Goal: Navigation & Orientation: Find specific page/section

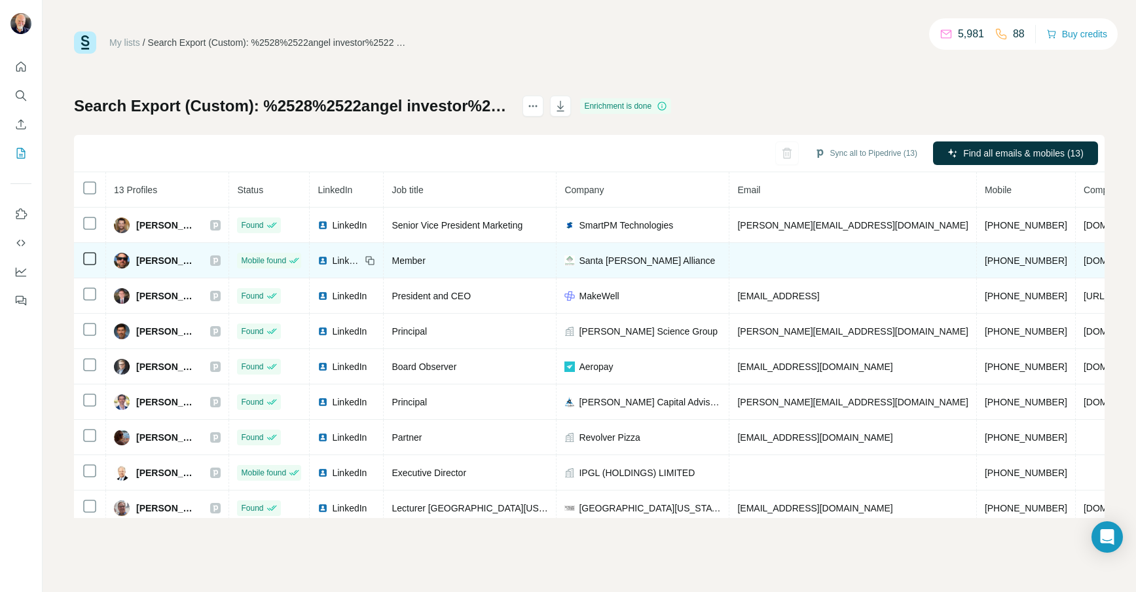
click at [464, 259] on div "Member" at bounding box center [469, 260] width 156 height 13
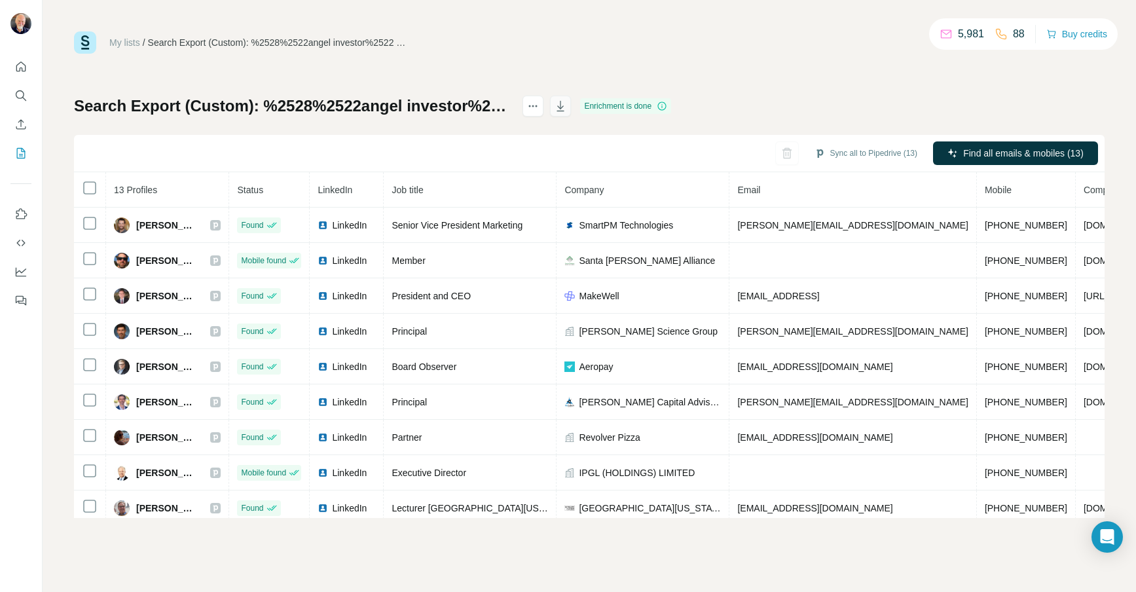
click at [564, 106] on icon "button" at bounding box center [561, 107] width 7 height 4
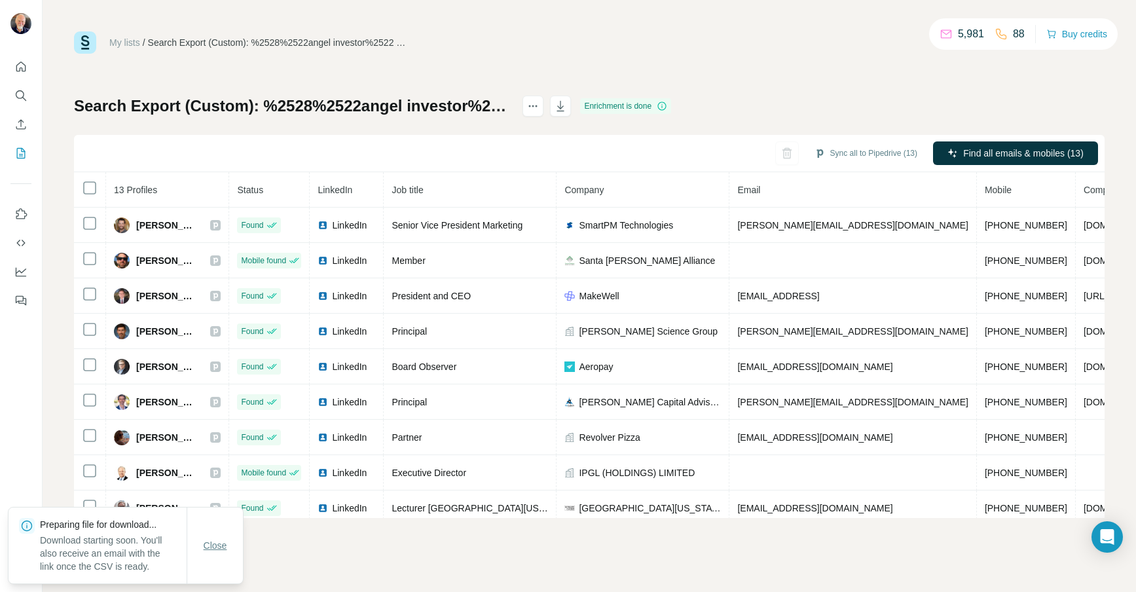
click at [214, 550] on span "Close" at bounding box center [216, 545] width 24 height 13
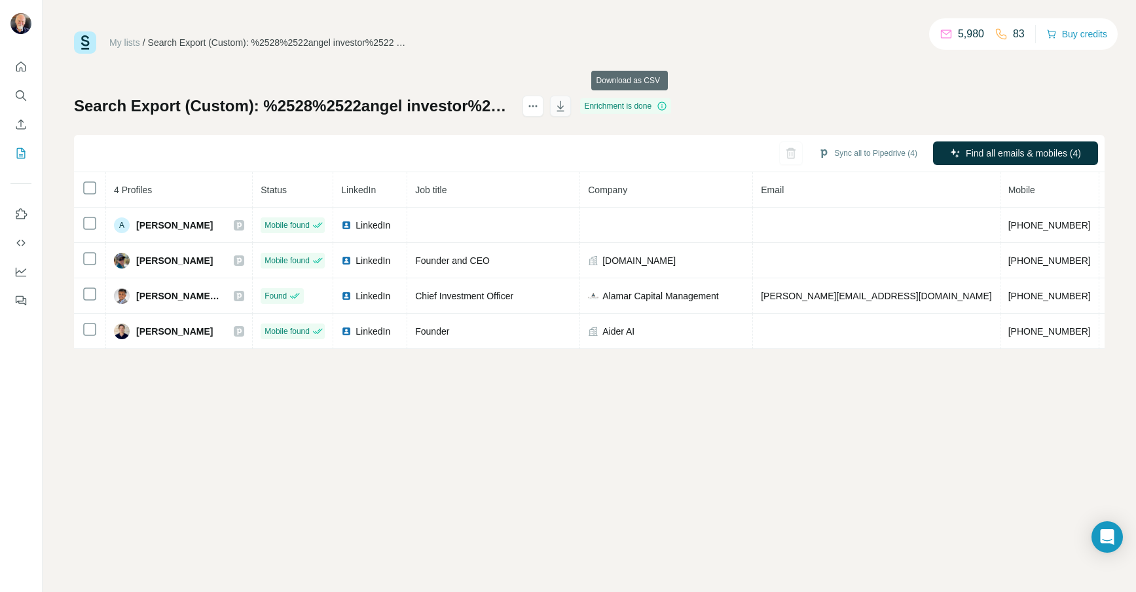
click at [567, 107] on icon "button" at bounding box center [560, 106] width 13 height 13
